Goal: Transaction & Acquisition: Purchase product/service

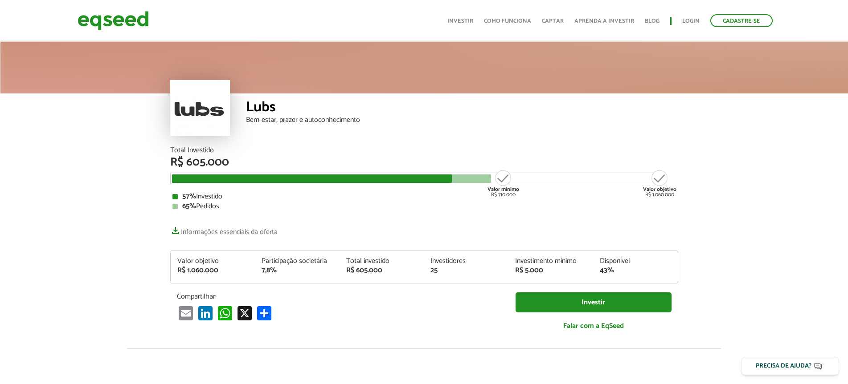
click at [129, 261] on article "Lubs Bem-estar, prazer e autoconhecimento Total Investido R$ 605.000 Valor míni…" at bounding box center [424, 346] width 848 height 613
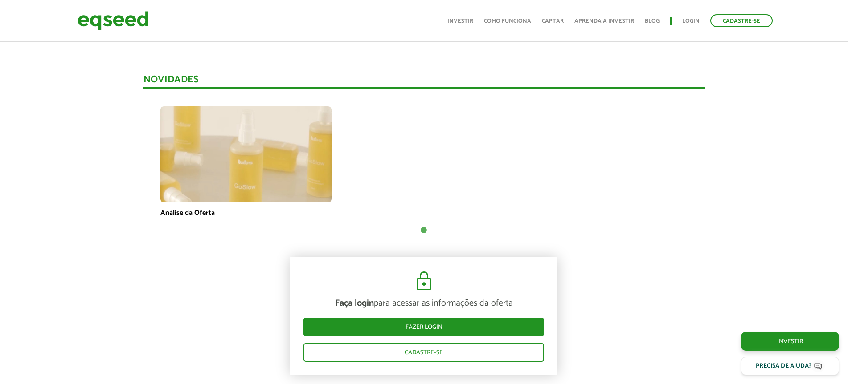
scroll to position [847, 0]
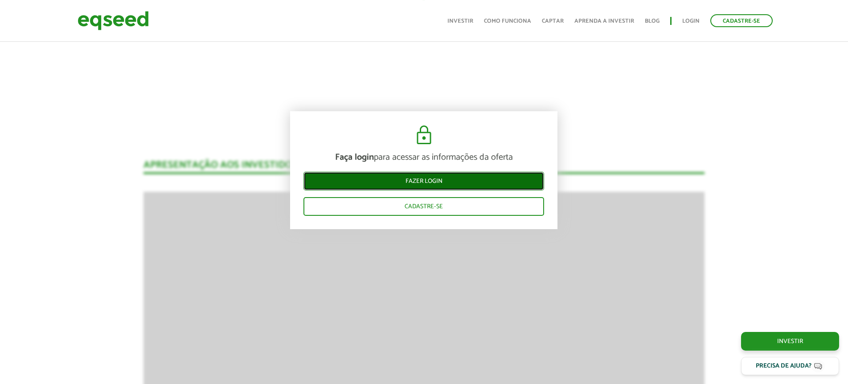
click at [417, 180] on link "Fazer login" at bounding box center [423, 181] width 241 height 19
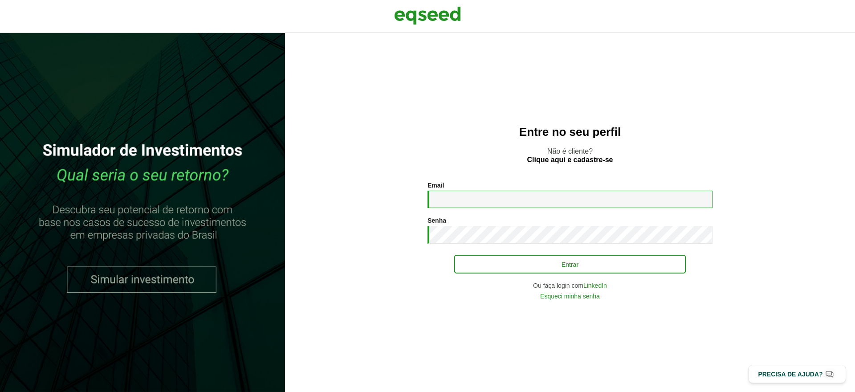
type input "**********"
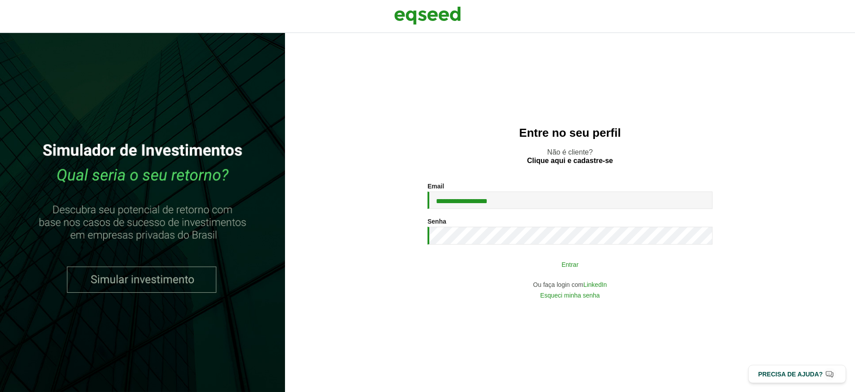
click at [573, 266] on button "Entrar" at bounding box center [570, 264] width 232 height 17
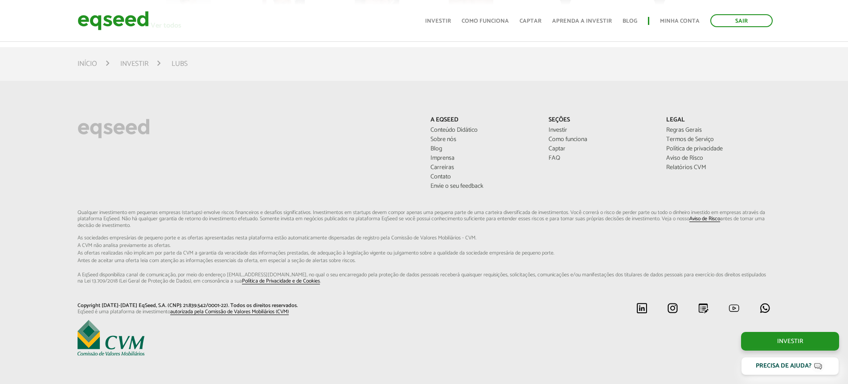
scroll to position [2194, 0]
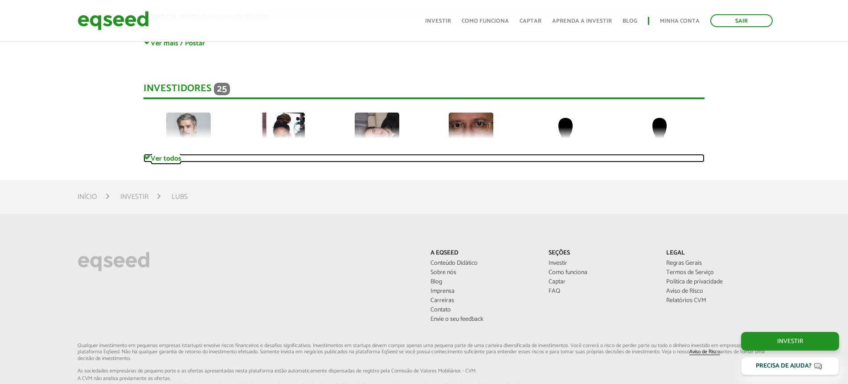
click at [173, 154] on link "Ver todos" at bounding box center [423, 158] width 561 height 8
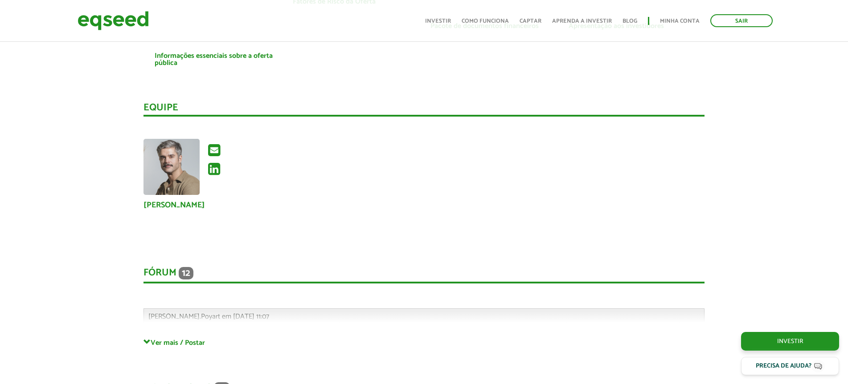
scroll to position [1926, 0]
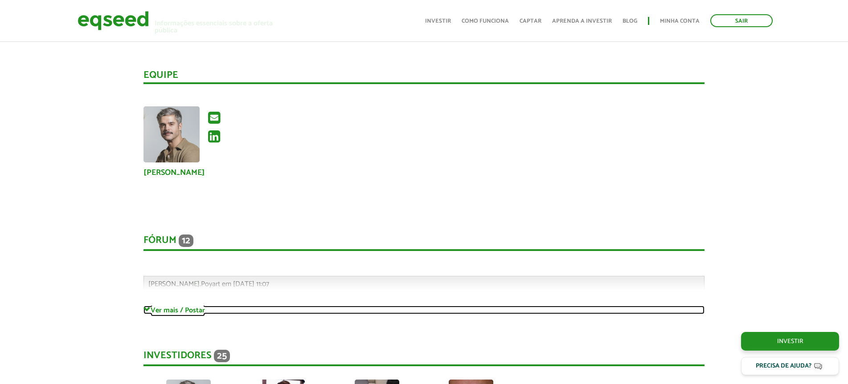
click at [171, 306] on link "Ver mais / Postar" at bounding box center [423, 310] width 561 height 8
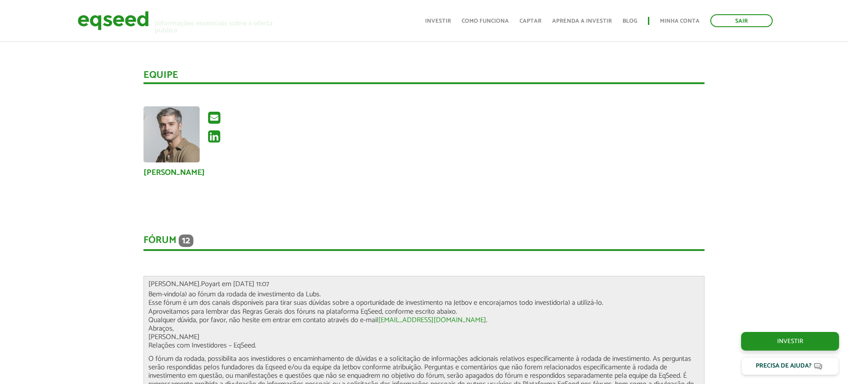
click at [151, 303] on p "Bem-vindo(a) ao fórum da rodada de investimento da Lubs. Esse fórum é um dos ca…" at bounding box center [423, 320] width 551 height 60
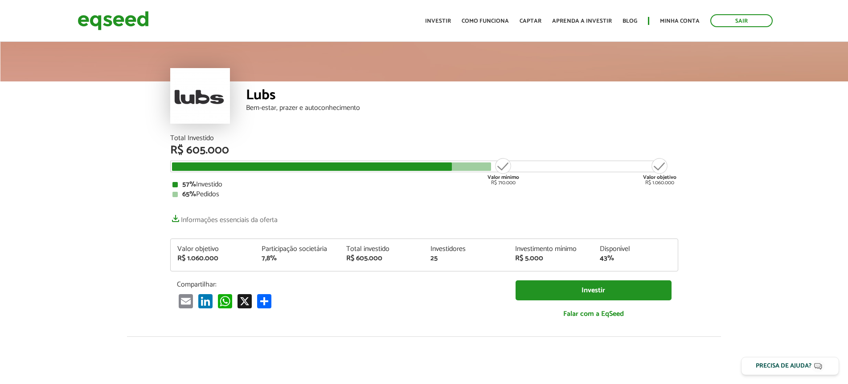
scroll to position [0, 0]
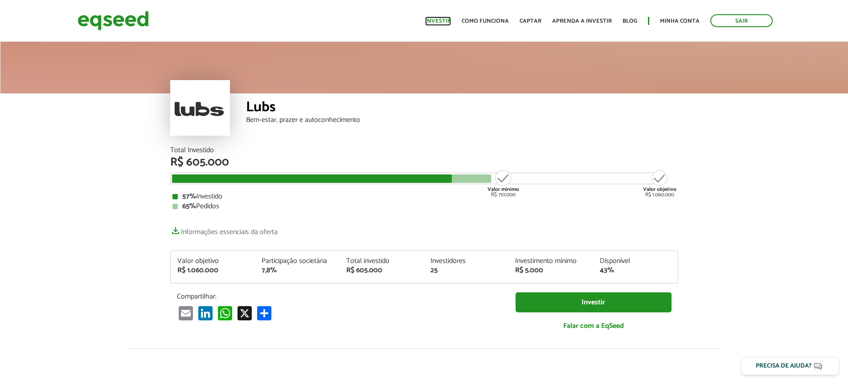
click at [436, 20] on link "Investir" at bounding box center [438, 21] width 26 height 6
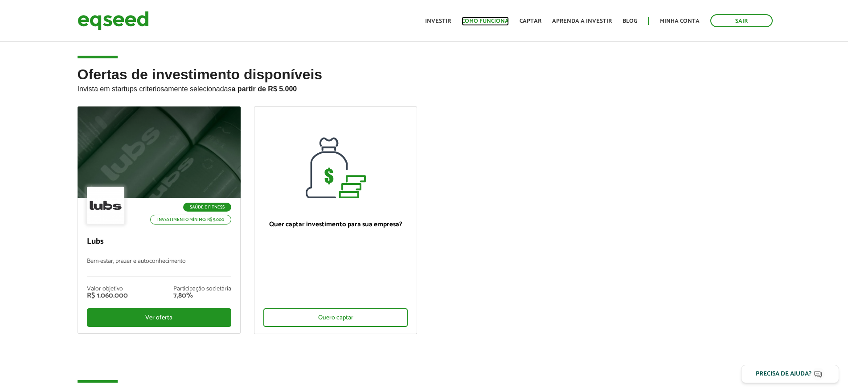
click at [487, 20] on link "Como funciona" at bounding box center [485, 21] width 47 height 6
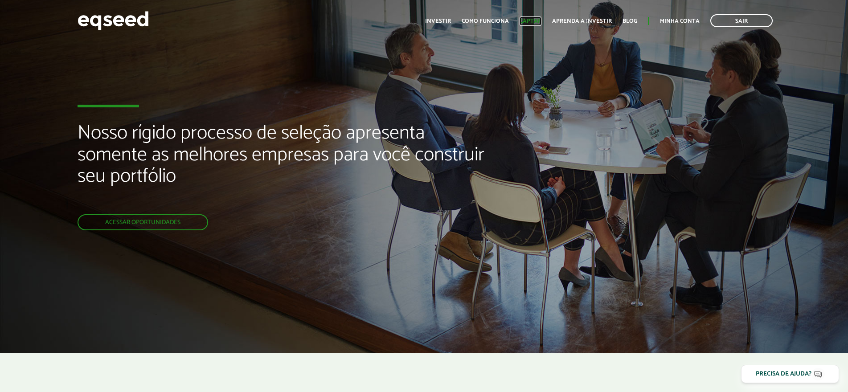
click at [528, 21] on link "Captar" at bounding box center [530, 21] width 22 height 6
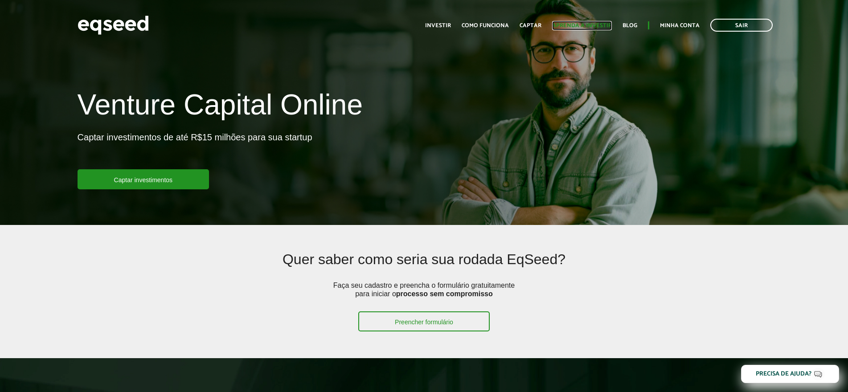
click at [571, 26] on link "Aprenda a investir" at bounding box center [582, 26] width 60 height 6
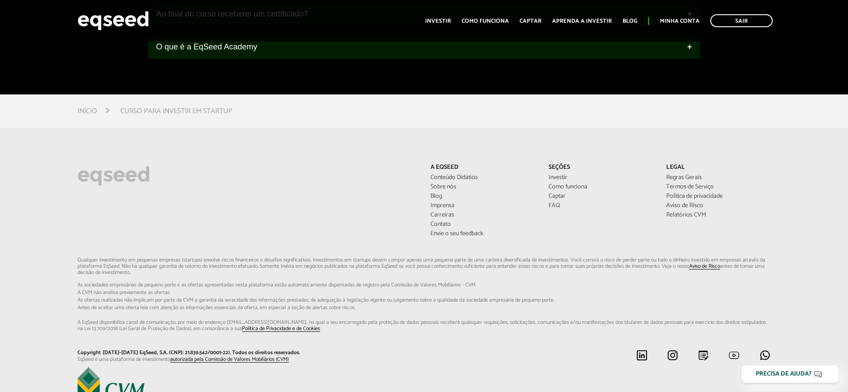
scroll to position [1224, 0]
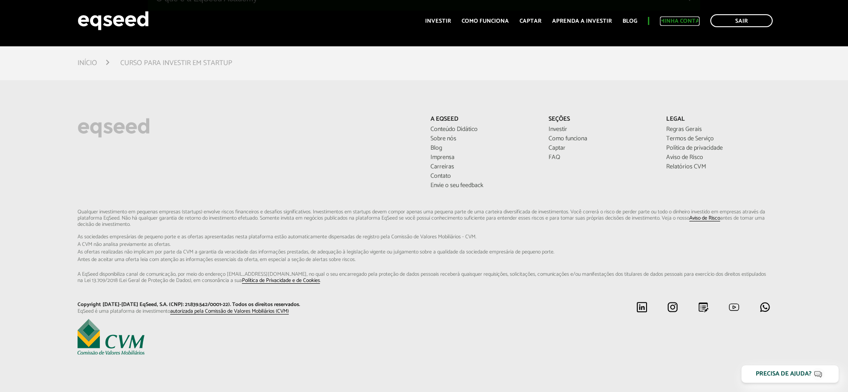
click at [670, 21] on link "Minha conta" at bounding box center [680, 21] width 40 height 6
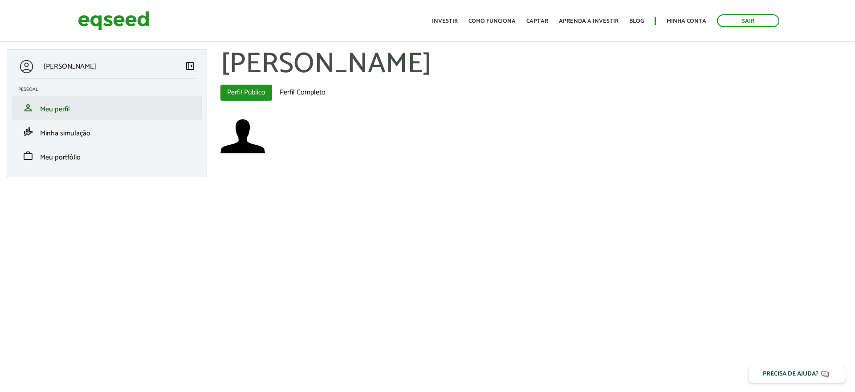
click at [78, 115] on li "person Meu perfil" at bounding box center [107, 108] width 191 height 24
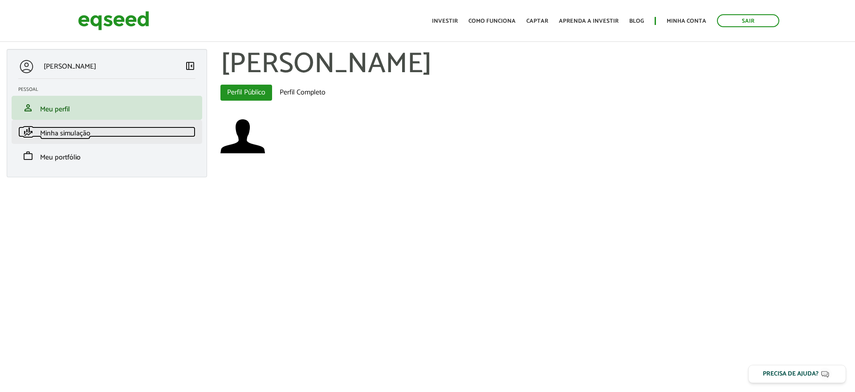
click at [66, 133] on span "Minha simulação" at bounding box center [65, 133] width 50 height 12
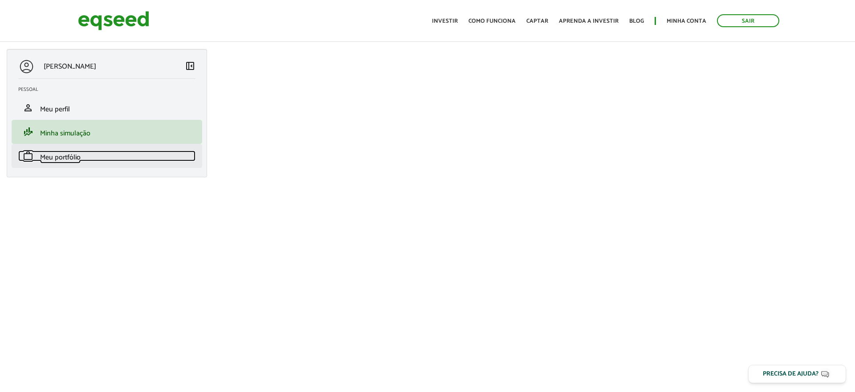
click at [58, 157] on span "Meu portfólio" at bounding box center [60, 157] width 41 height 12
